Goal: Navigation & Orientation: Find specific page/section

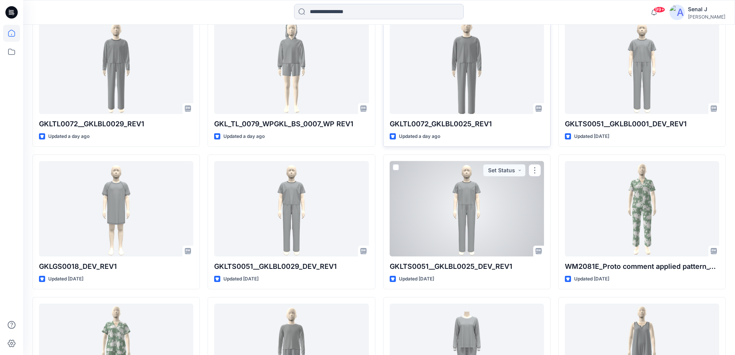
scroll to position [935, 0]
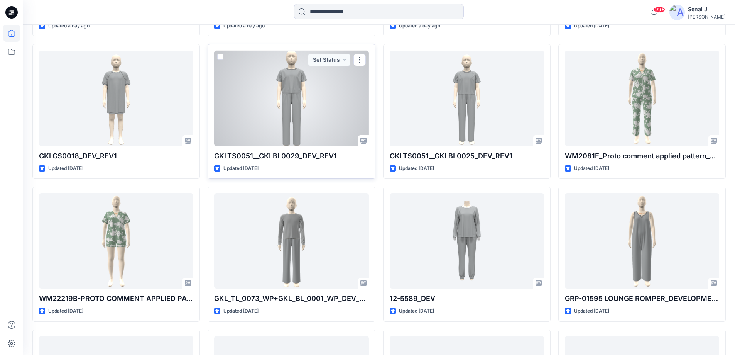
click at [306, 100] on div at bounding box center [291, 98] width 154 height 95
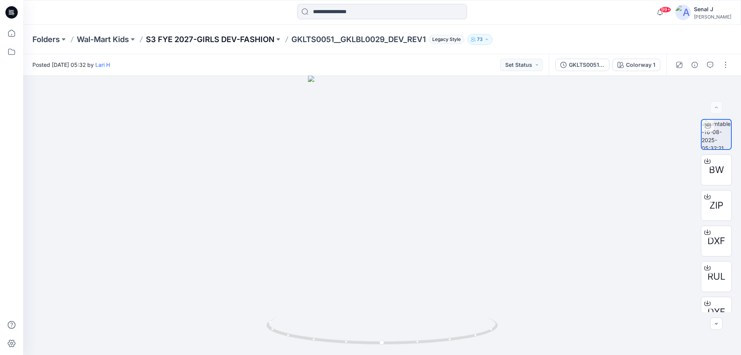
click at [221, 37] on p "S3 FYE 2027-GIRLS DEV-FASHION" at bounding box center [210, 39] width 128 height 11
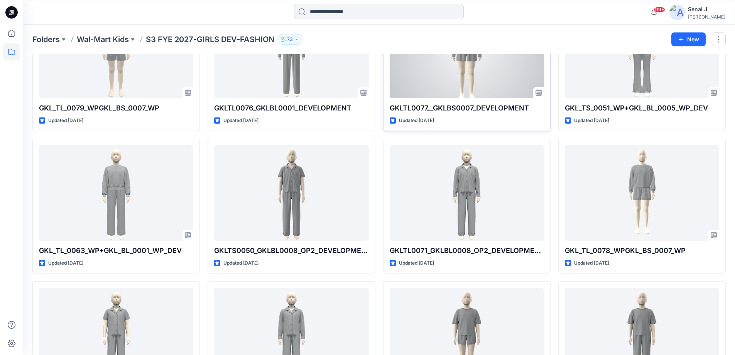
scroll to position [873, 0]
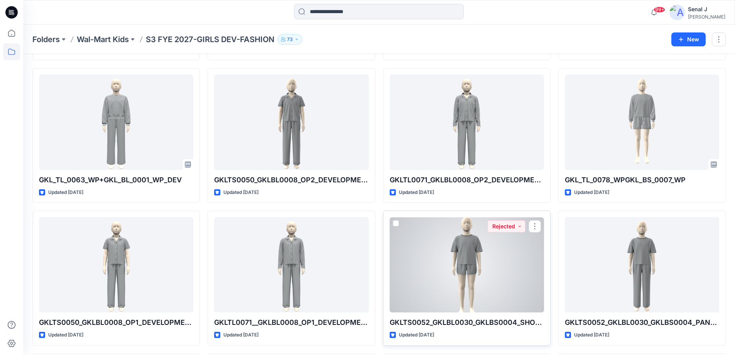
click at [496, 295] on div at bounding box center [467, 264] width 154 height 95
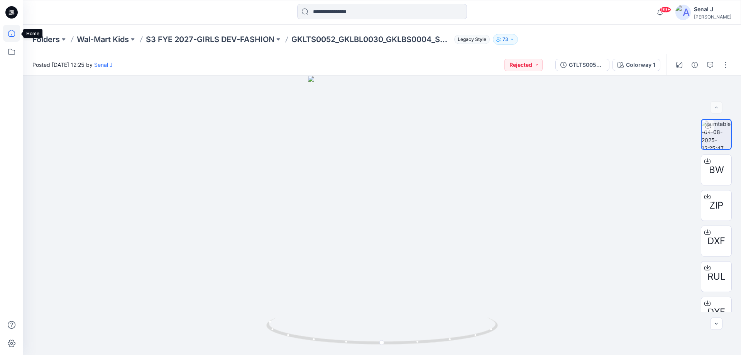
click at [14, 36] on icon at bounding box center [11, 33] width 7 height 7
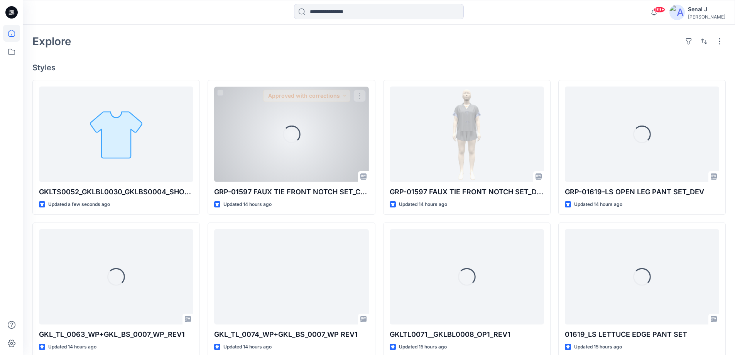
scroll to position [206, 0]
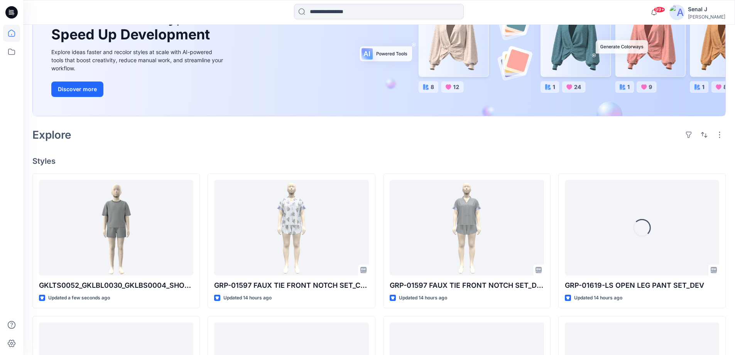
scroll to position [103, 0]
